Goal: Task Accomplishment & Management: Manage account settings

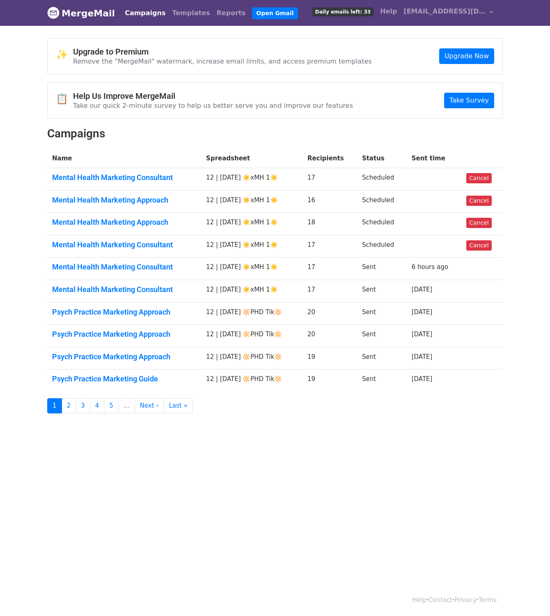
click at [331, 161] on th "Recipients" at bounding box center [329, 158] width 55 height 19
click at [123, 222] on link "Mental Health Marketing Approach" at bounding box center [124, 222] width 144 height 9
click at [125, 202] on link "Mental Health Marketing Approach" at bounding box center [124, 200] width 144 height 9
click at [139, 178] on link "Mental Health Marketing Consultant" at bounding box center [124, 177] width 144 height 9
click at [169, 13] on link "Templates" at bounding box center [191, 13] width 44 height 16
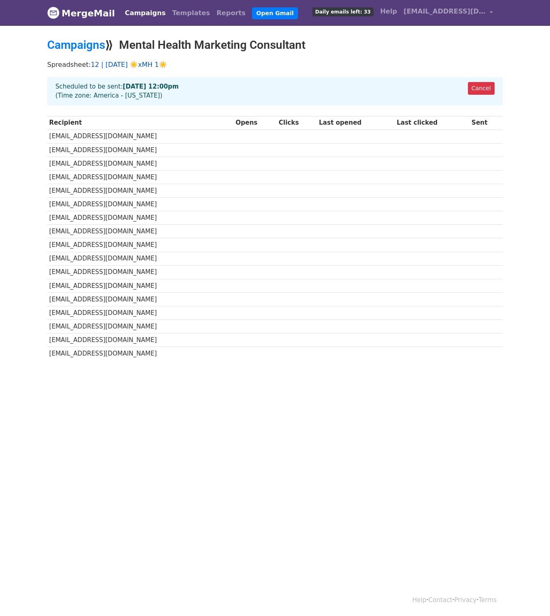
click at [147, 64] on link "12 | SEPT 19 ☀️xMH 1☀️" at bounding box center [129, 65] width 76 height 8
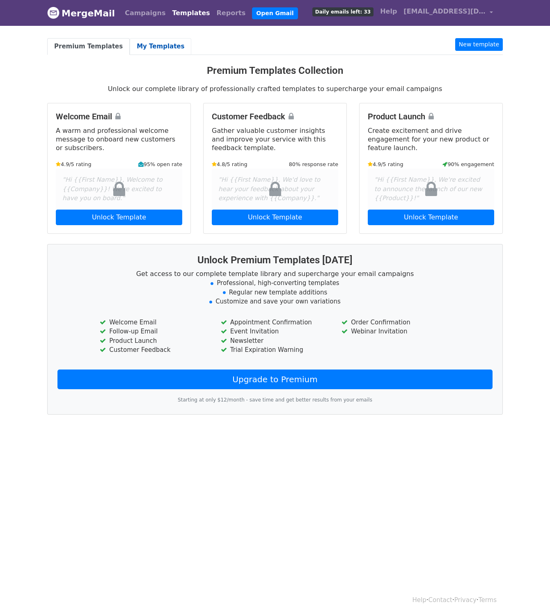
click at [171, 43] on link "My Templates" at bounding box center [161, 46] width 62 height 17
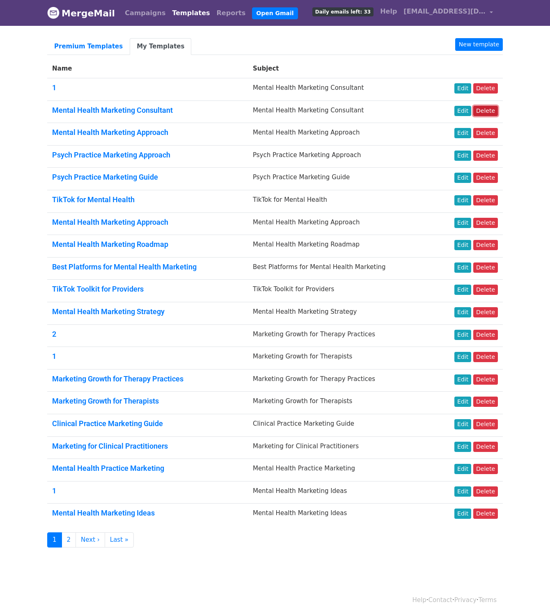
click at [483, 113] on link "Delete" at bounding box center [485, 111] width 25 height 10
